Goal: Information Seeking & Learning: Check status

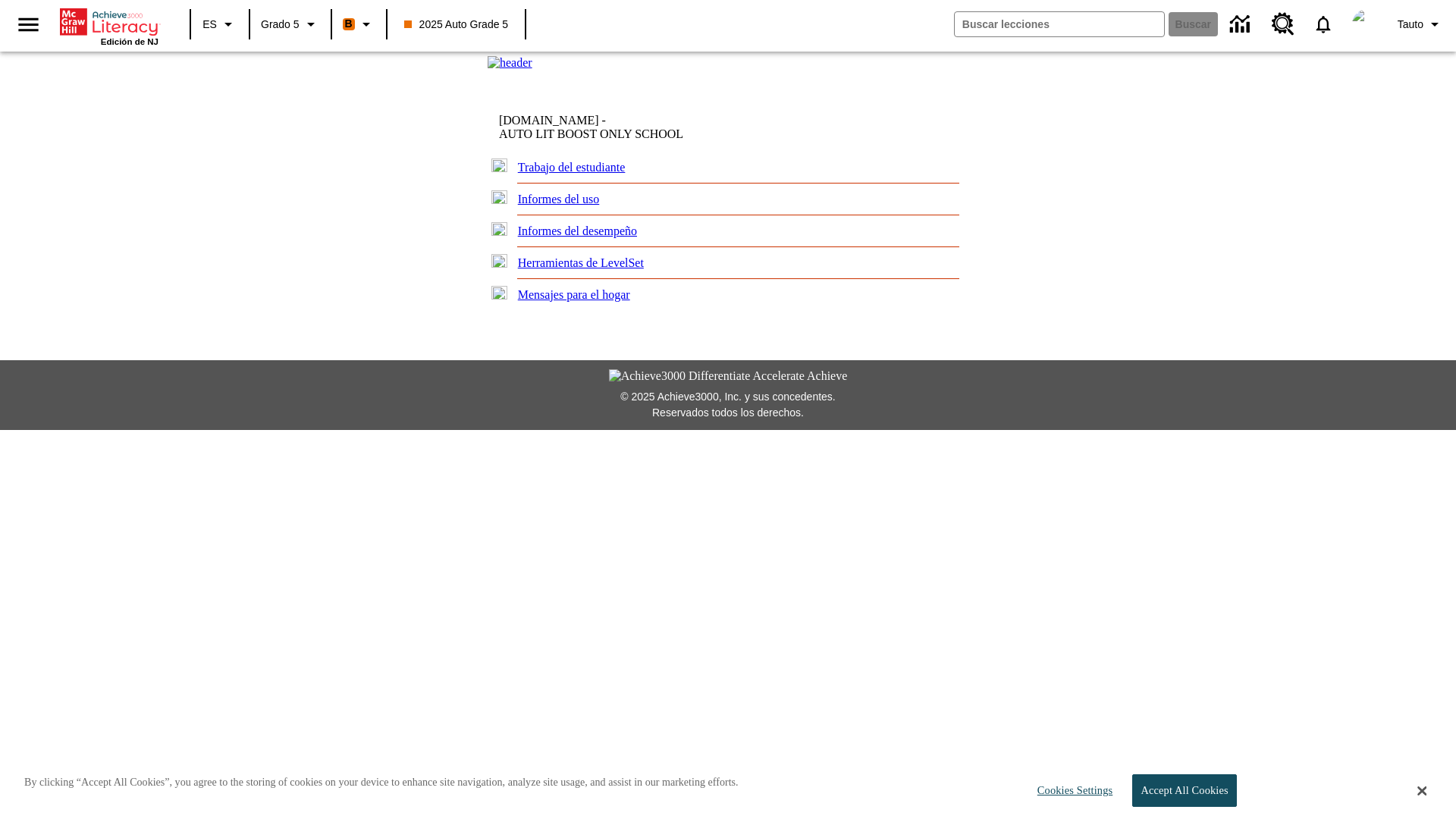
click at [592, 237] on link "Informes del desempeño" at bounding box center [577, 232] width 119 height 13
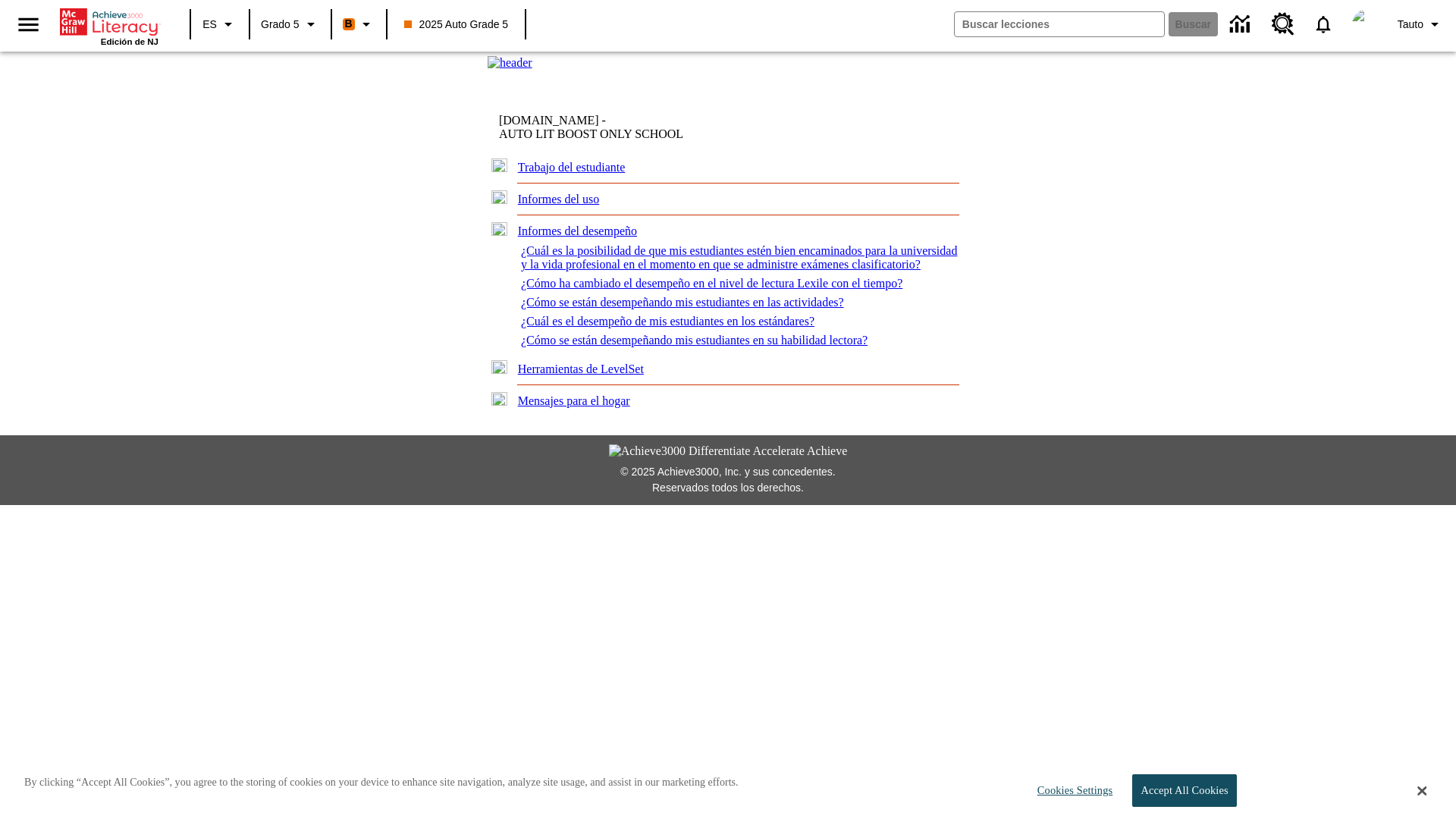
click at [720, 271] on link "¿Cuál es la posibilidad de que mis estudiantes estén bien encaminados para la u…" at bounding box center [739, 257] width 436 height 27
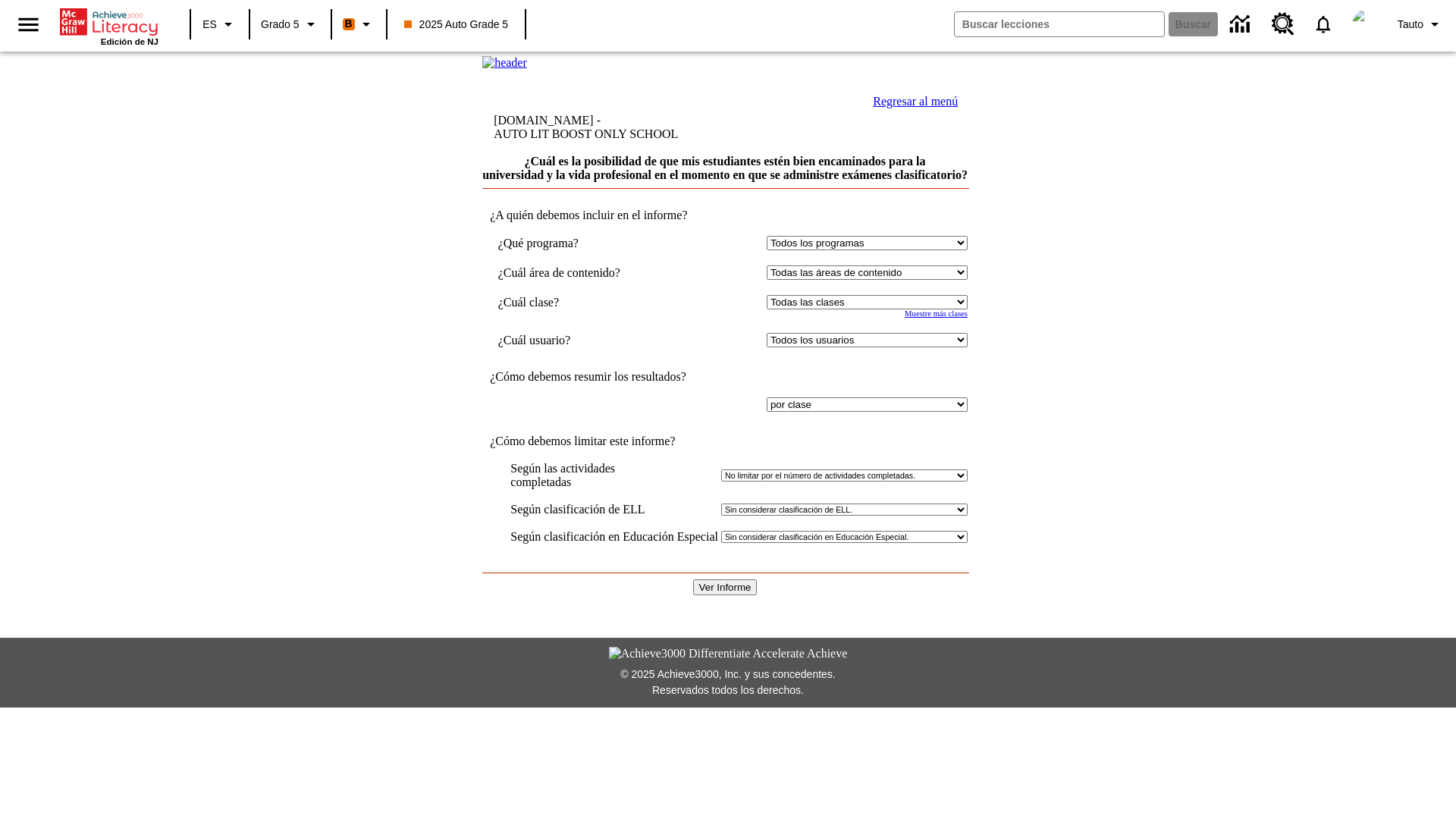
click at [863, 310] on select "Seleccionar una clase: Todas las clases 2025 Auto Grade 5 OL 2025 Auto Grade 6" at bounding box center [867, 302] width 201 height 14
select select "11133131"
